Goal: Transaction & Acquisition: Purchase product/service

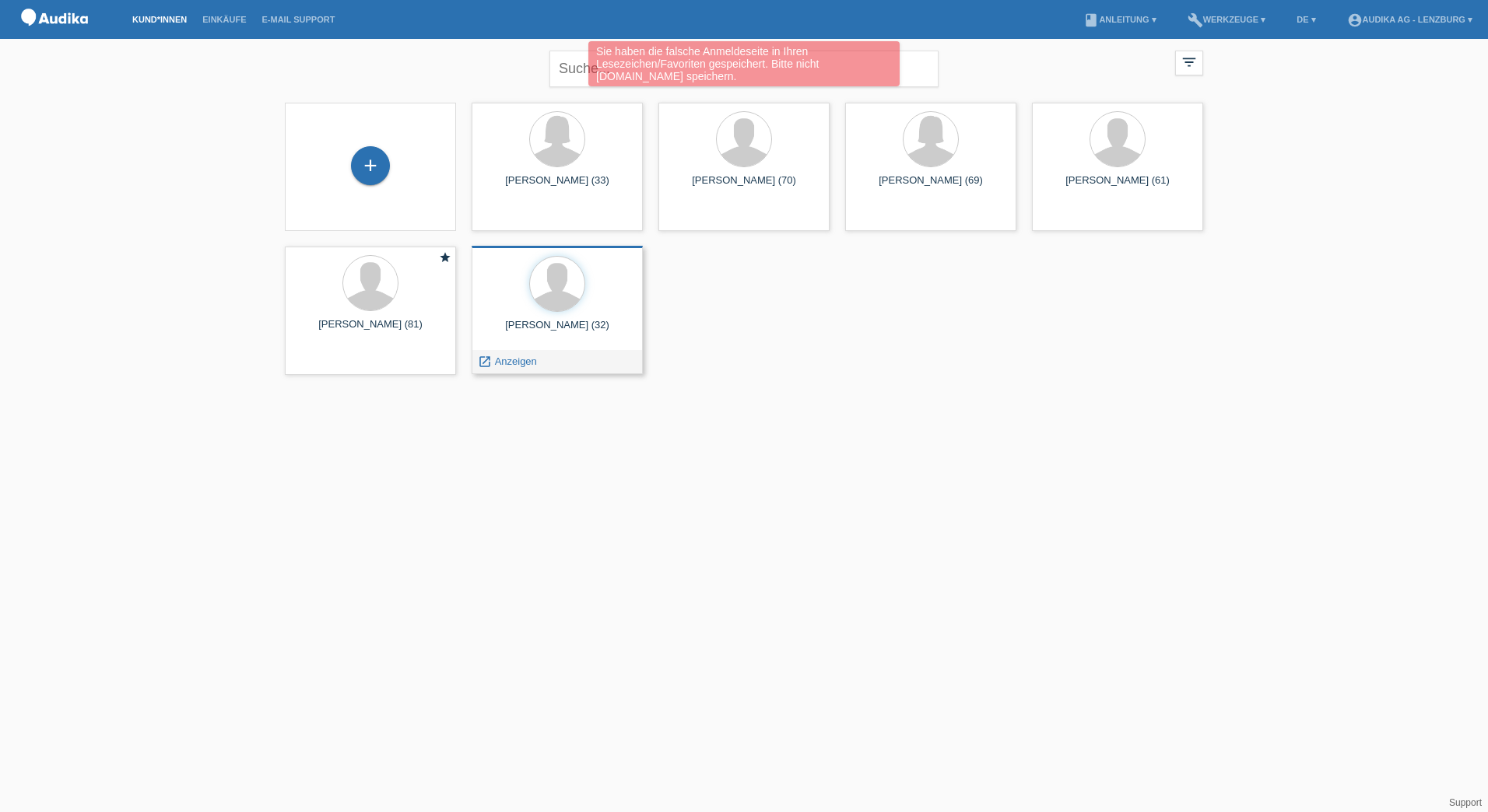
click at [528, 308] on div at bounding box center [557, 285] width 146 height 59
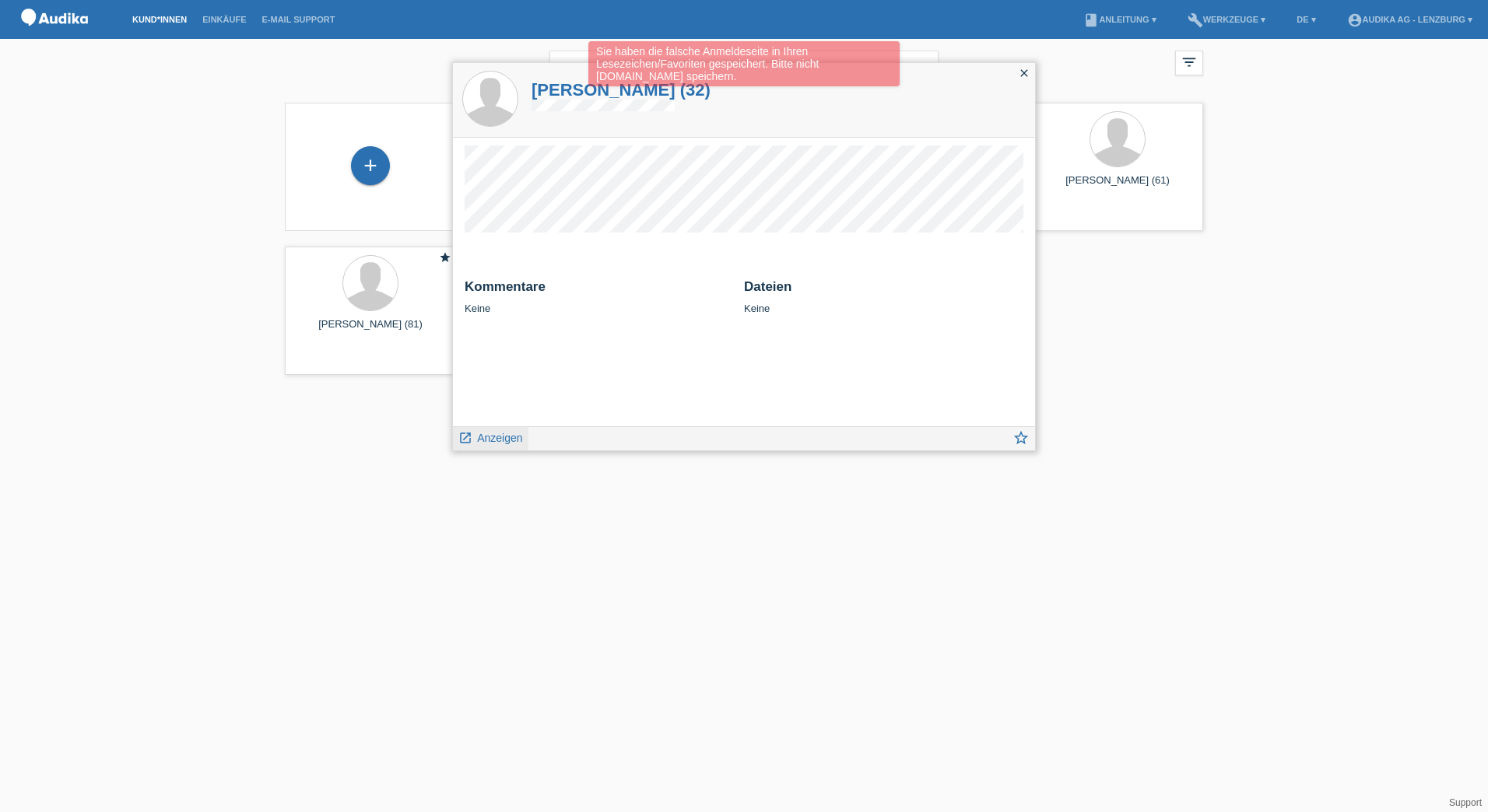
click at [524, 440] on div "launch Anzeigen" at bounding box center [490, 438] width 76 height 24
click at [511, 439] on span "Anzeigen" at bounding box center [500, 437] width 46 height 12
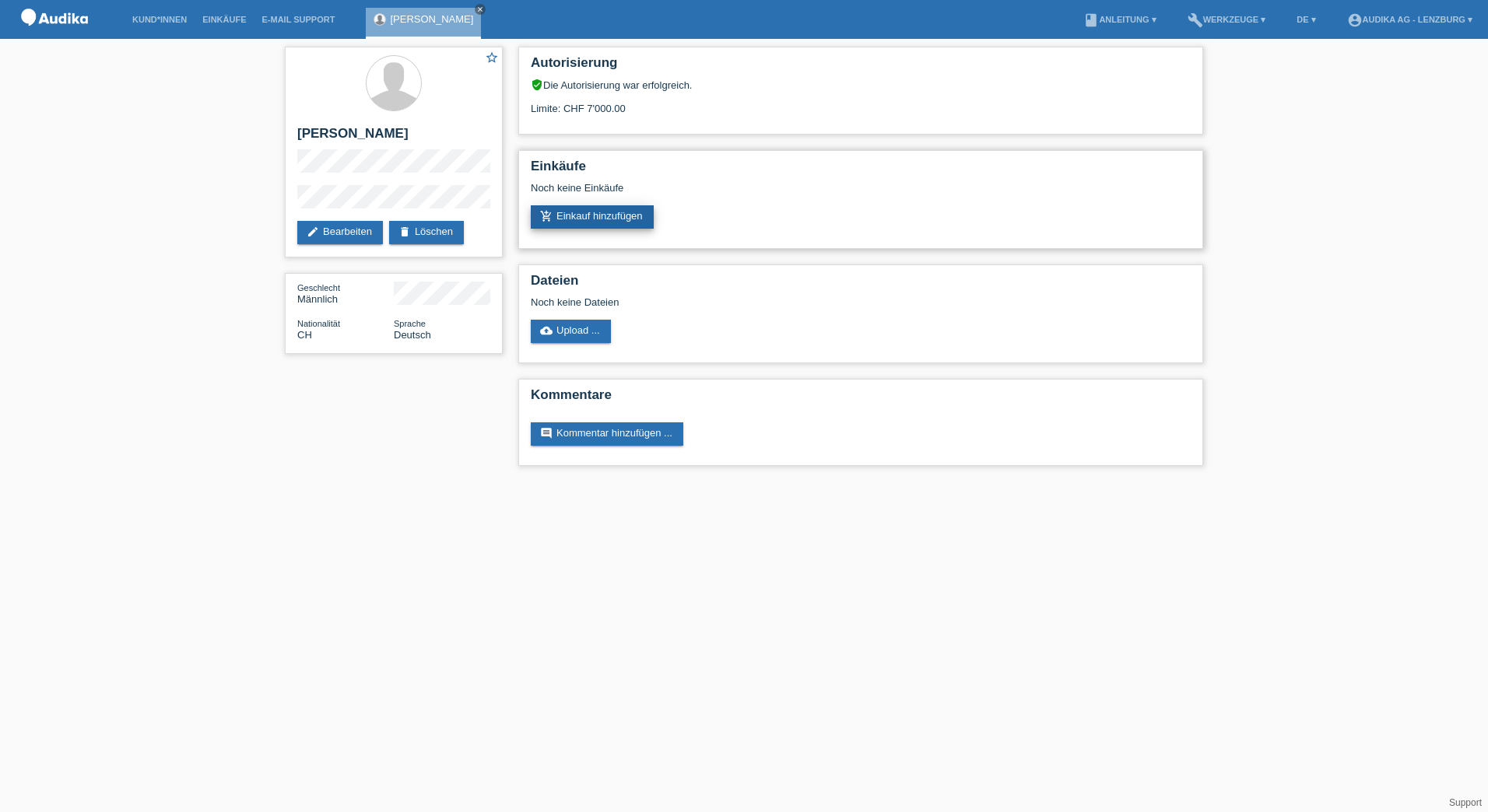
click at [590, 211] on link "add_shopping_cart Einkauf hinzufügen" at bounding box center [592, 217] width 123 height 24
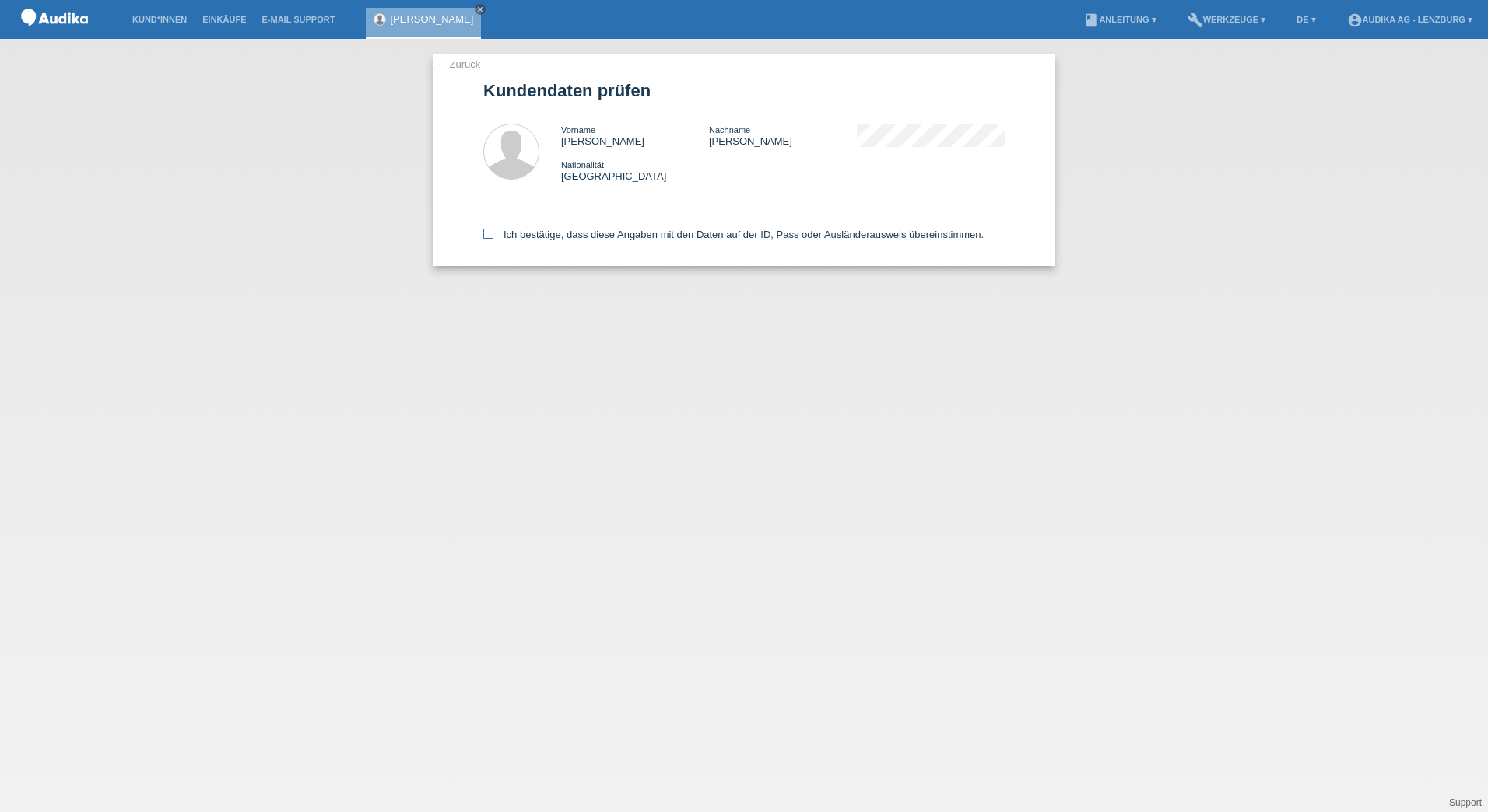
click at [495, 235] on label "Ich bestätige, dass diese Angaben mit den Daten auf der ID, Pass oder Ausländer…" at bounding box center [733, 234] width 500 height 11
click at [494, 235] on input "Ich bestätige, dass diese Angaben mit den Daten auf der ID, Pass oder Ausländer…" at bounding box center [488, 233] width 10 height 10
checkbox input "true"
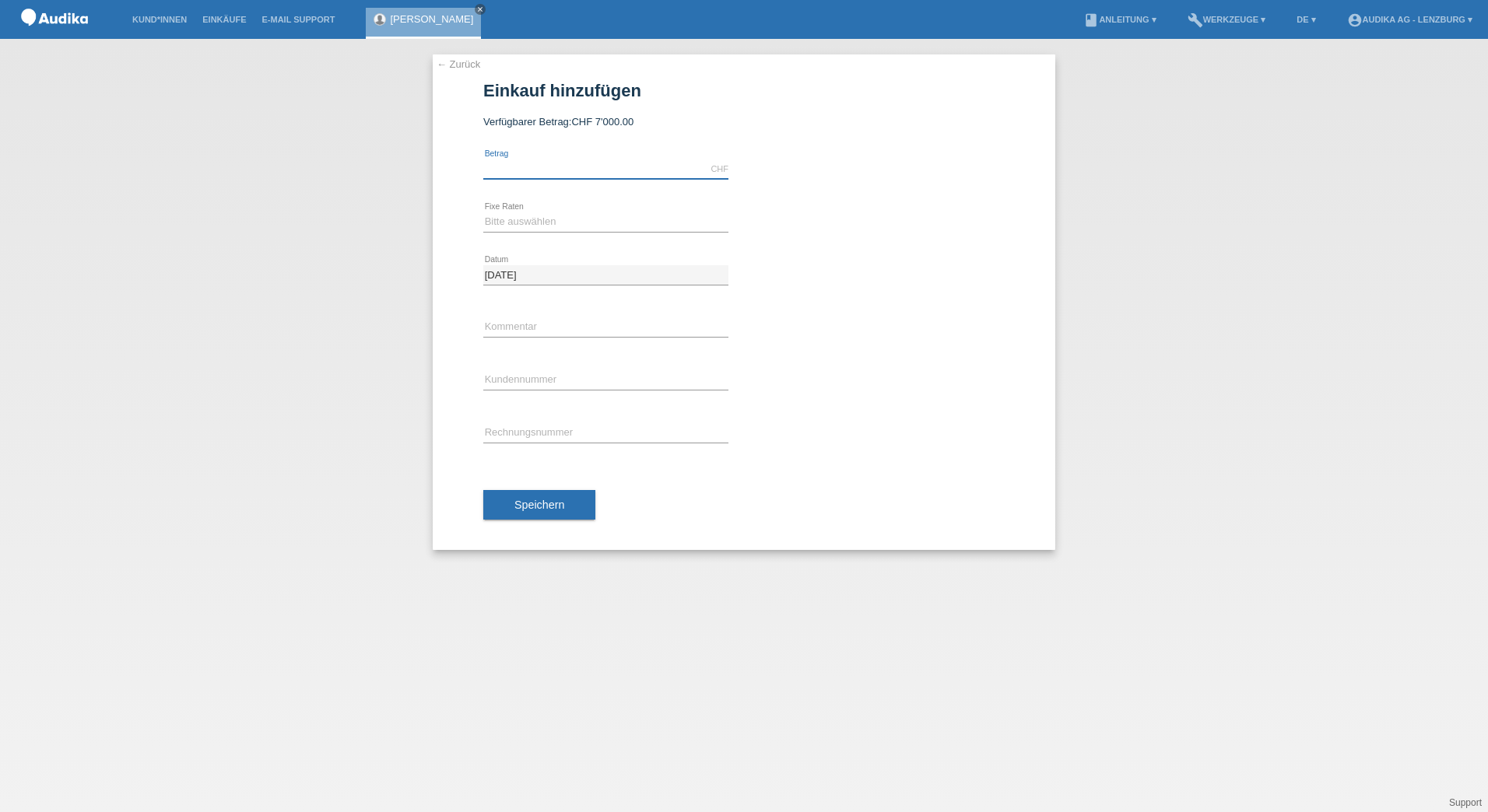
click at [537, 168] on input "text" at bounding box center [605, 169] width 245 height 20
type input "2339.00"
click at [545, 222] on select "Bitte auswählen 12 Raten 24 Raten" at bounding box center [605, 221] width 245 height 19
select select "178"
click at [483, 212] on select "Bitte auswählen 12 Raten 24 Raten" at bounding box center [605, 221] width 245 height 19
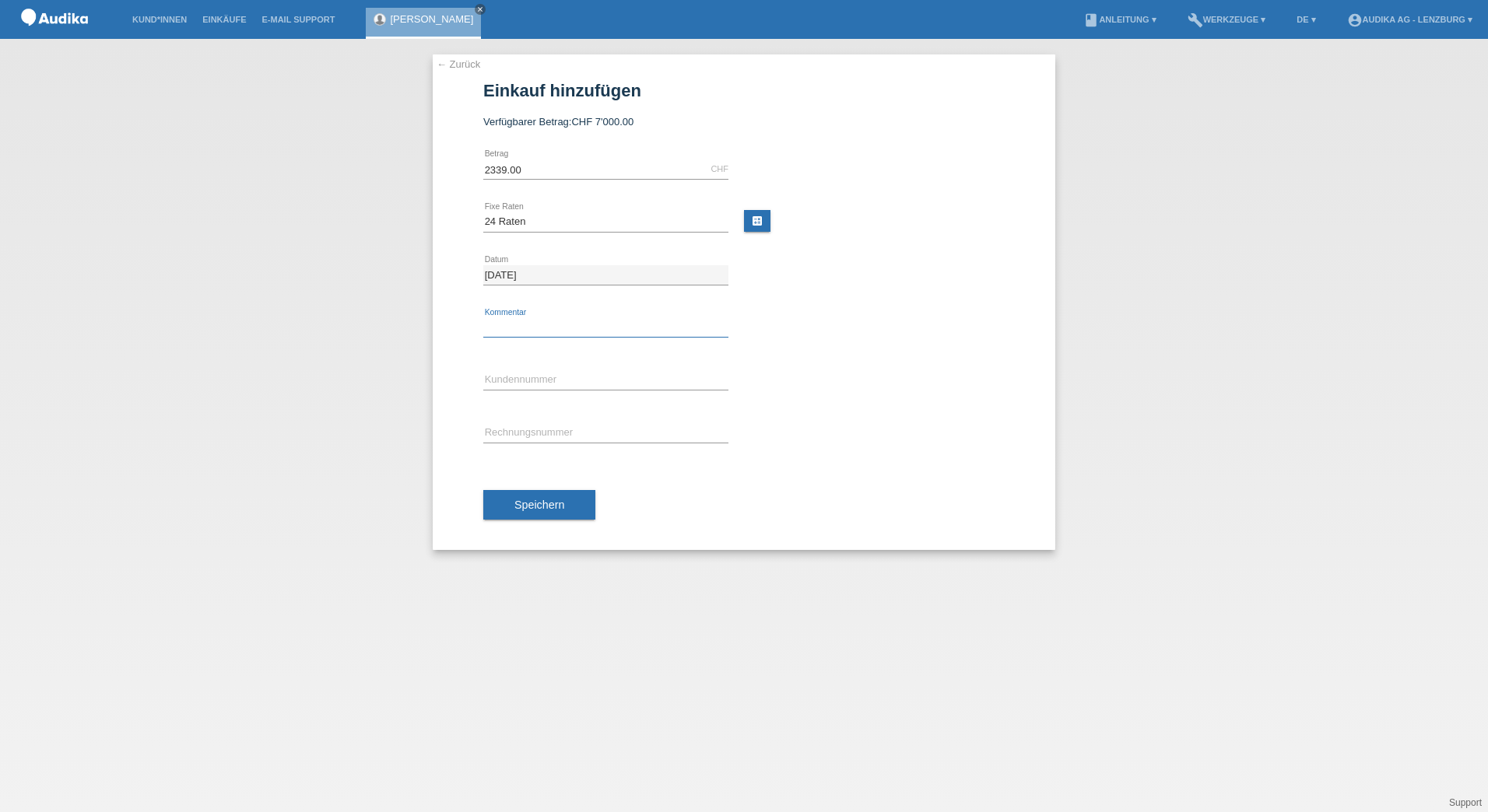
click at [522, 324] on input "text" at bounding box center [605, 328] width 245 height 20
paste input "C14766968"
type input "C14766968"
click at [509, 337] on icon at bounding box center [605, 337] width 245 height 1
drag, startPoint x: 468, startPoint y: 328, endPoint x: 433, endPoint y: 332, distance: 35.2
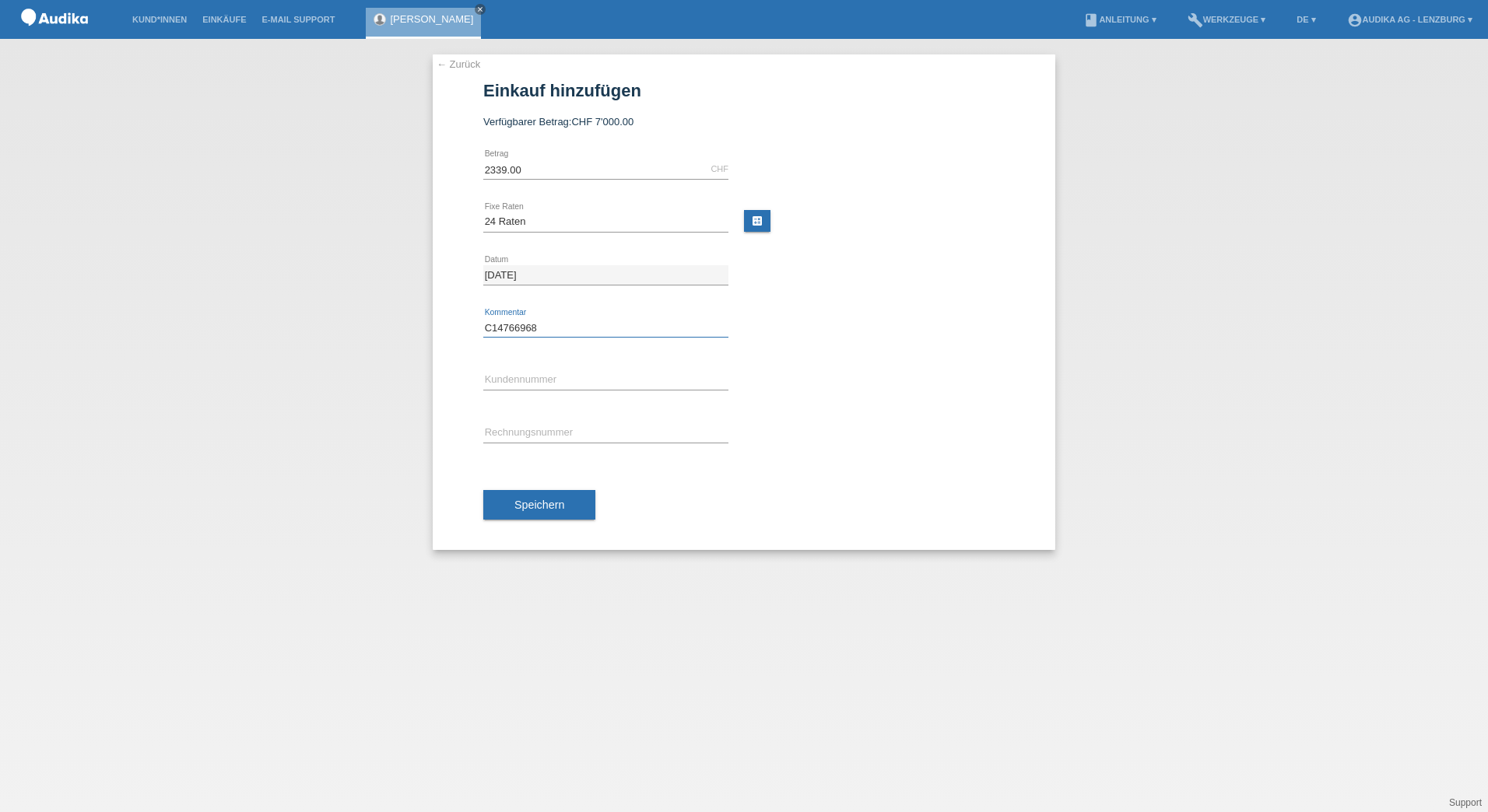
click at [433, 332] on div "← Zurück Einkauf hinzufügen Verfügbarer Betrag: CHF 7'000.00 2339.00 error" at bounding box center [744, 302] width 623 height 496
type input "C"
paste input "C14766968"
type input "C14766968"
click at [528, 512] on button "Speichern" at bounding box center [539, 505] width 112 height 29
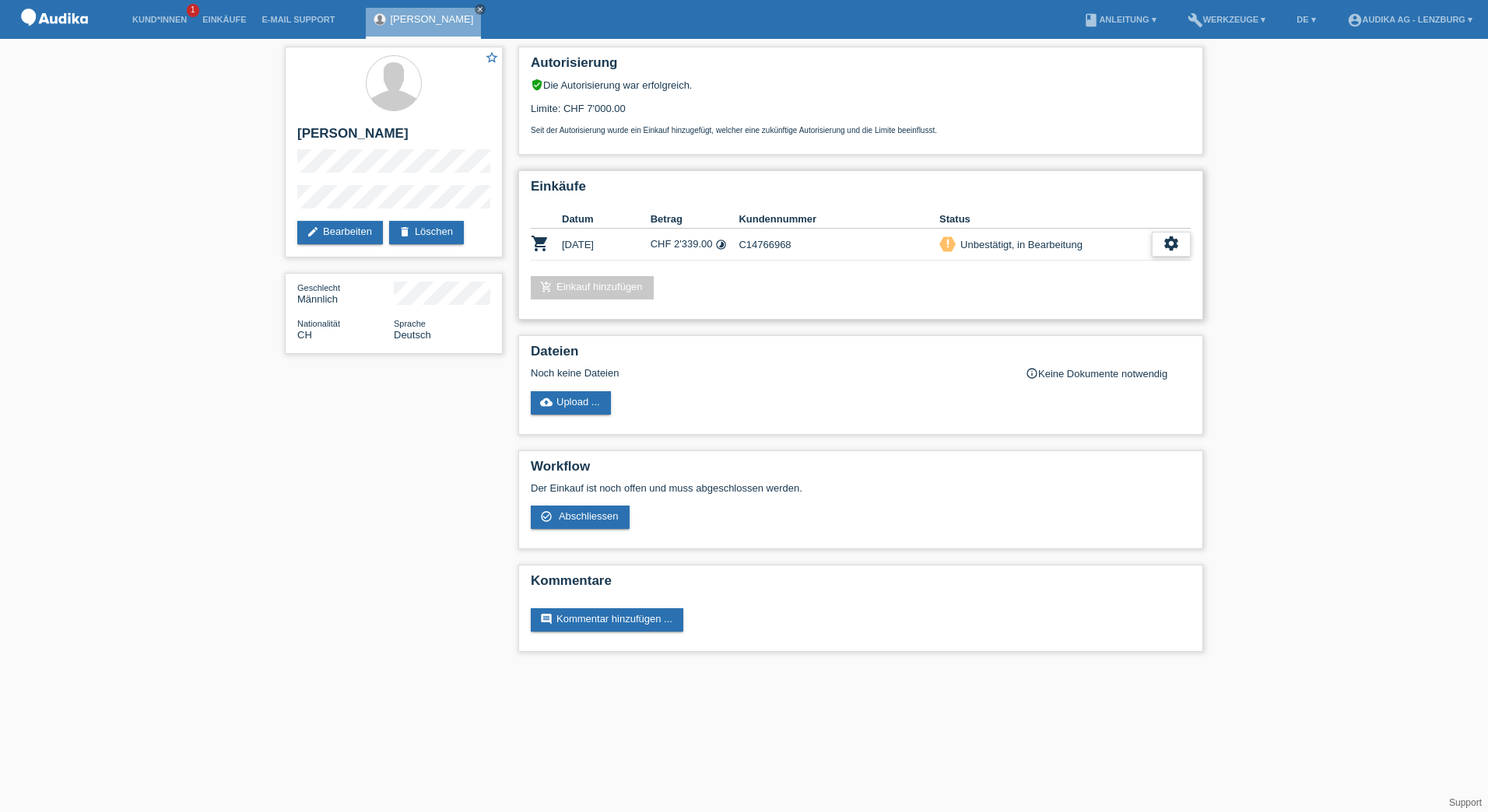
click at [1173, 245] on icon "settings" at bounding box center [1171, 243] width 17 height 17
click at [1059, 315] on span "Abschliessen" at bounding box center [1047, 315] width 64 height 19
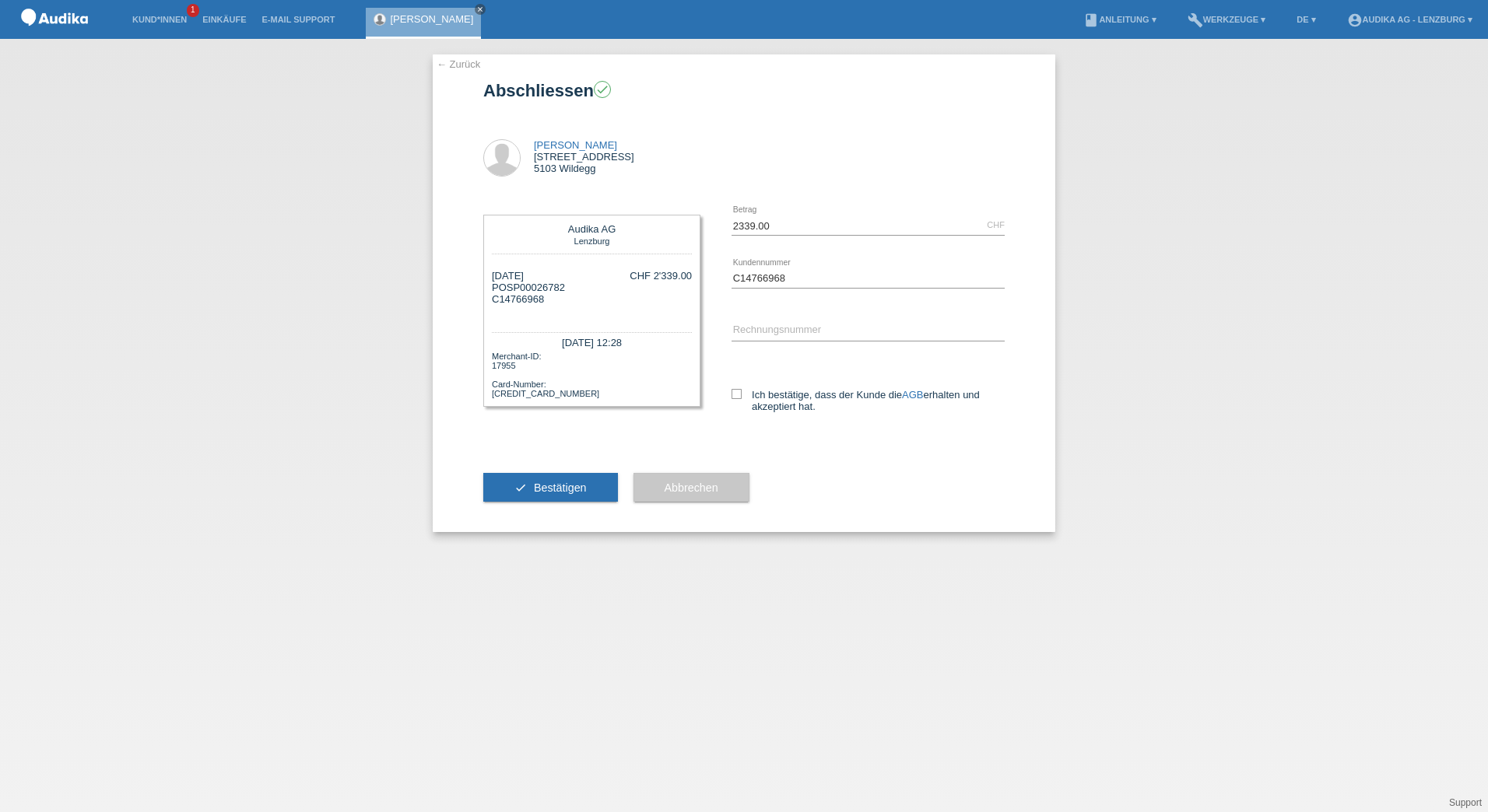
drag, startPoint x: 572, startPoint y: 287, endPoint x: 505, endPoint y: 288, distance: 67.0
click at [505, 288] on div "29.08.2025 POSP00026782 C14766968 CHF 2'339.00" at bounding box center [592, 293] width 200 height 46
copy div "SP00026782"
click at [329, 219] on div "← Zurück Abschliessen check Sven Winiger Altstrasse 3a 5103 Wildegg C14766968" at bounding box center [744, 425] width 1488 height 773
click at [764, 341] on div "error Rechnungsnummer" at bounding box center [868, 331] width 273 height 53
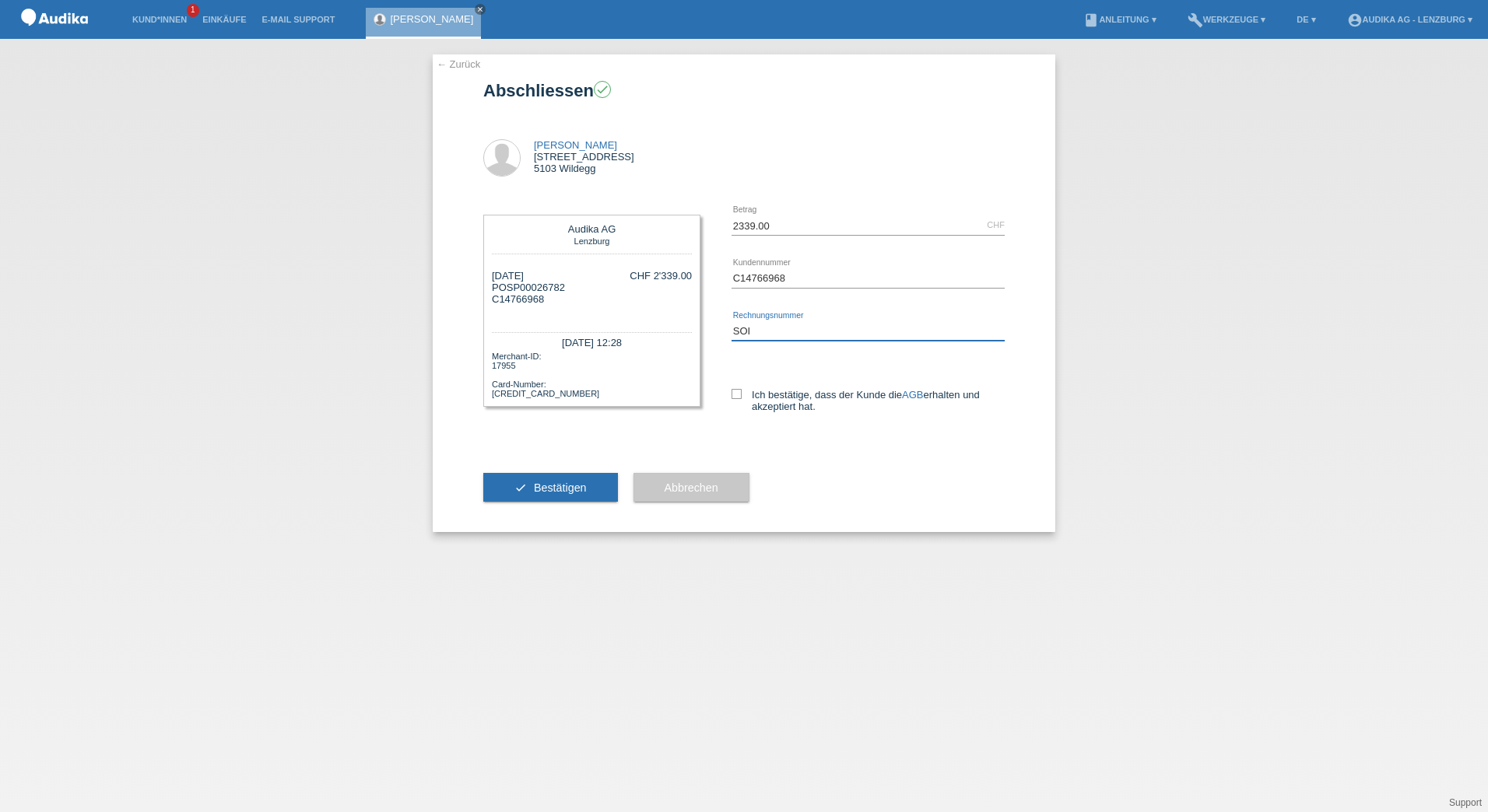
click at [764, 329] on input "SOI" at bounding box center [868, 331] width 273 height 20
paste input "000349"
drag, startPoint x: 816, startPoint y: 332, endPoint x: 687, endPoint y: 335, distance: 129.0
click at [687, 334] on div "Audika AG Lenzburg 29.08.2025 POSP00026782 C14766968 SOI000349" at bounding box center [743, 321] width 521 height 244
paste input "345"
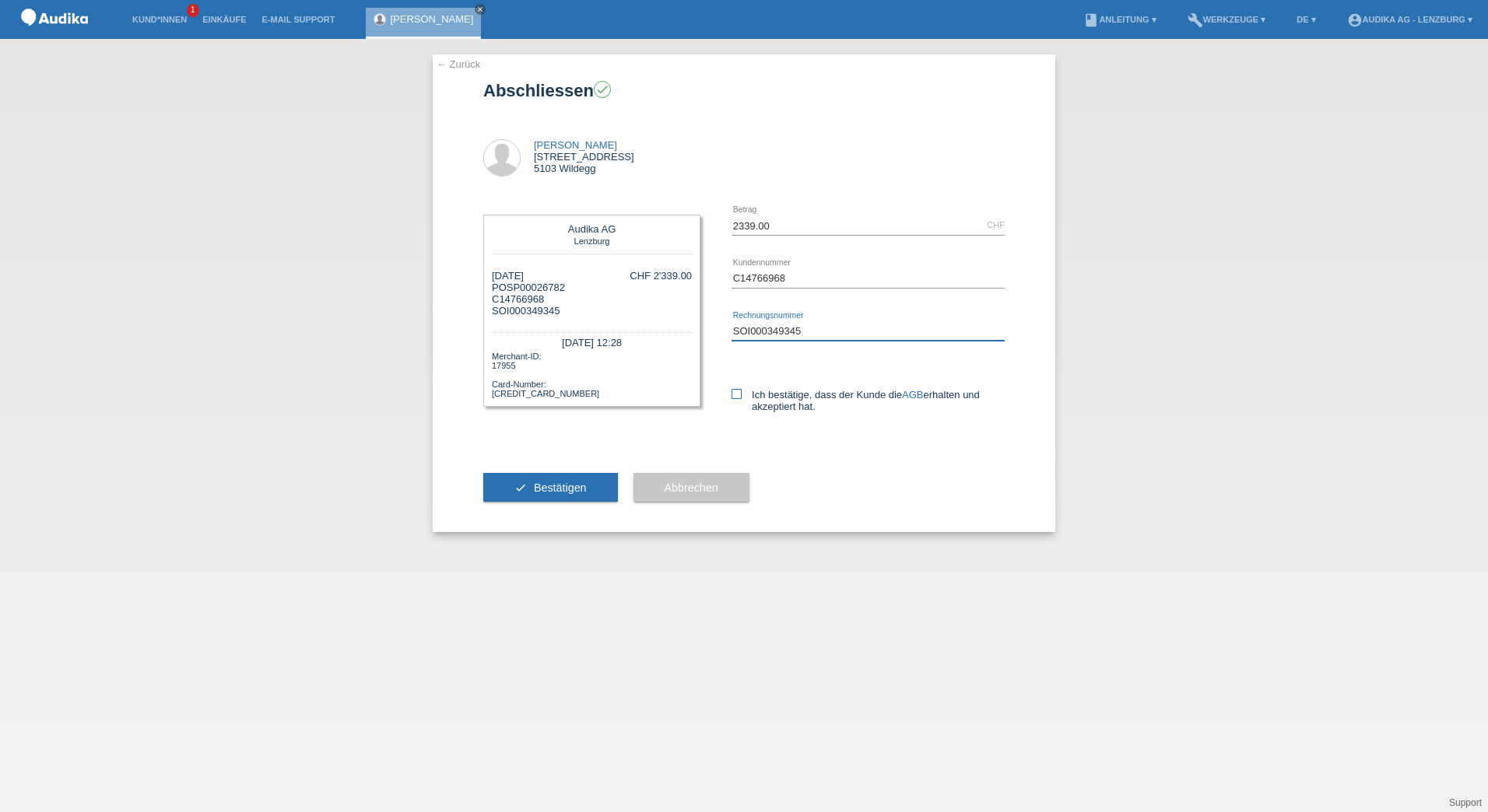
type input "SOI000349345"
click at [733, 393] on icon at bounding box center [737, 394] width 10 height 10
click at [733, 393] on input "Ich bestätige, dass der Kunde die AGB erhalten und akzeptiert hat." at bounding box center [737, 394] width 10 height 10
checkbox input "true"
click at [576, 486] on span "Bestätigen" at bounding box center [560, 487] width 53 height 12
